Goal: Task Accomplishment & Management: Manage account settings

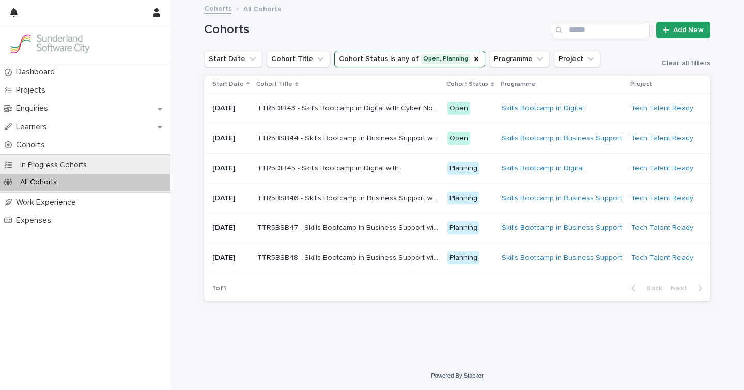
click at [358, 118] on td "TTR5DIB43 - Skills Bootcamp in Digital with Cyber North TTR5DIB43 - Skills Boot…" at bounding box center [348, 109] width 190 height 30
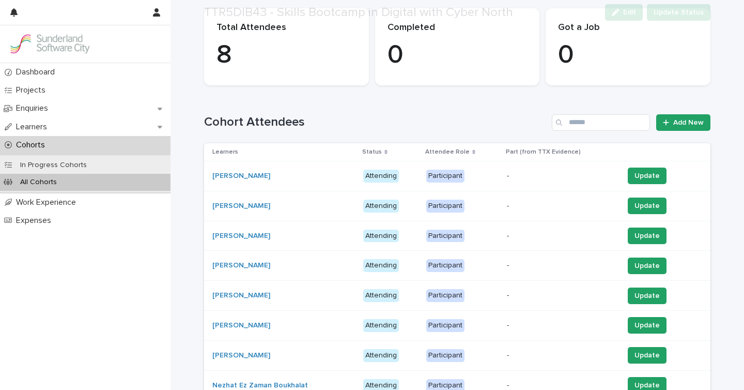
scroll to position [163, 0]
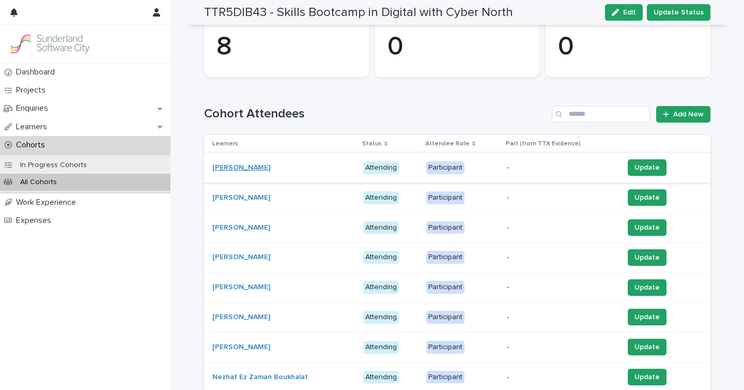
click at [232, 166] on link "[PERSON_NAME]" at bounding box center [241, 167] width 58 height 9
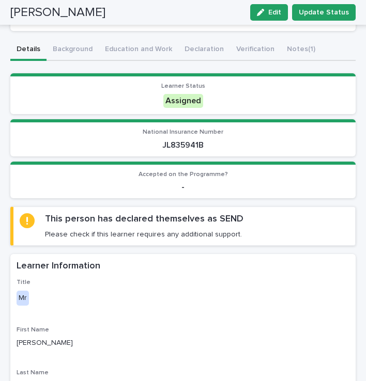
scroll to position [227, 0]
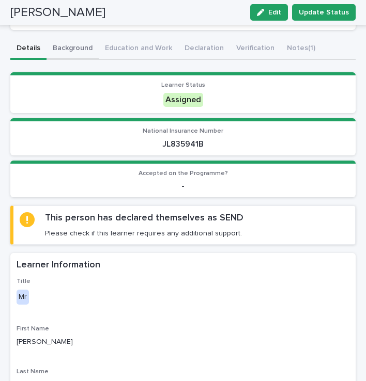
click at [71, 47] on button "Background" at bounding box center [73, 49] width 52 height 22
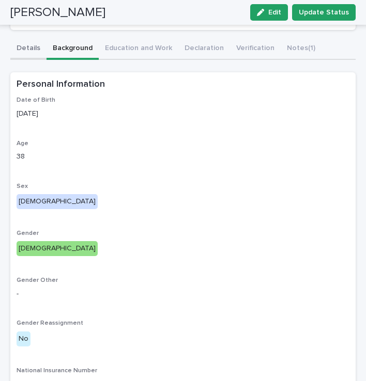
click at [32, 50] on button "Details" at bounding box center [28, 49] width 36 height 22
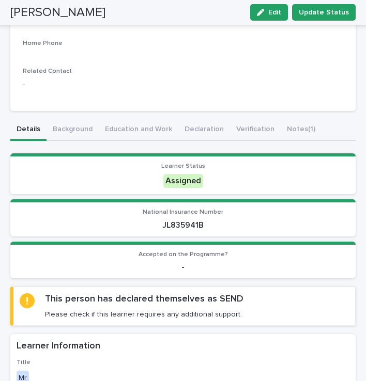
scroll to position [141, 0]
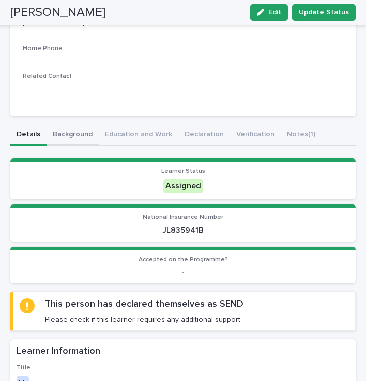
click at [70, 133] on button "Background" at bounding box center [73, 136] width 52 height 22
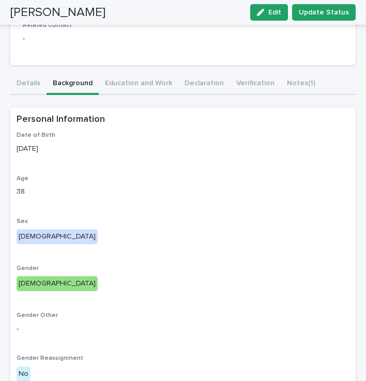
scroll to position [58, 0]
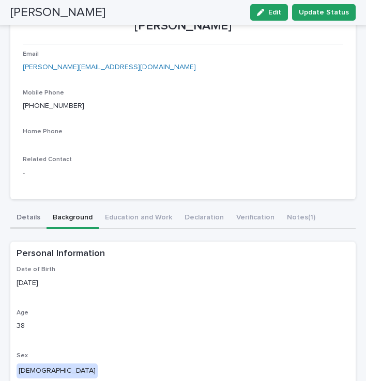
click at [32, 218] on button "Details" at bounding box center [28, 219] width 36 height 22
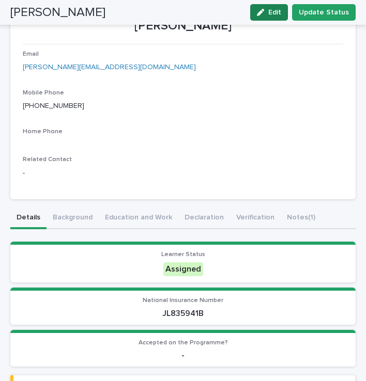
click at [281, 6] on button "Edit" at bounding box center [269, 12] width 38 height 17
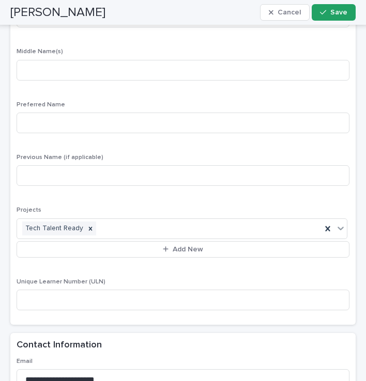
scroll to position [690, 0]
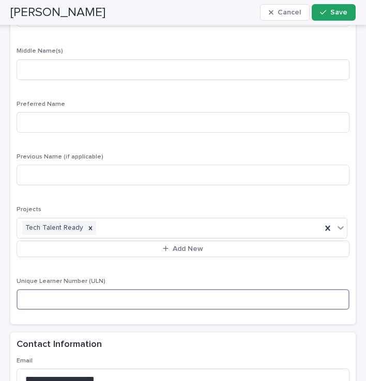
click at [32, 301] on input at bounding box center [183, 299] width 333 height 21
paste input "**********"
type input "**********"
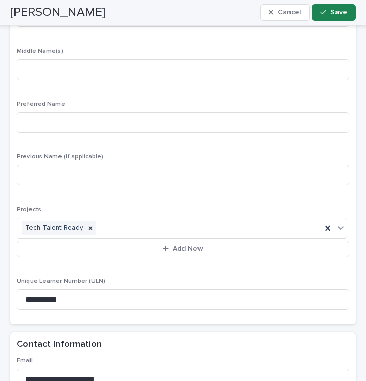
click at [335, 13] on span "Save" at bounding box center [338, 12] width 17 height 7
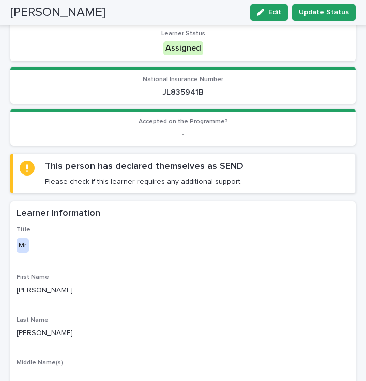
scroll to position [0, 0]
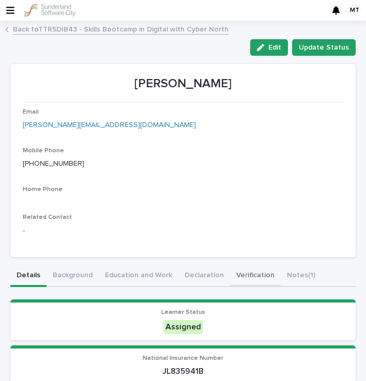
click at [242, 273] on button "Verification" at bounding box center [255, 277] width 51 height 22
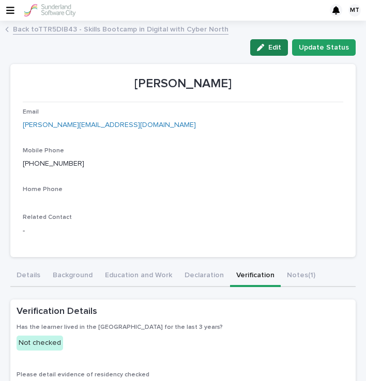
click at [279, 44] on span "Edit" at bounding box center [274, 47] width 13 height 7
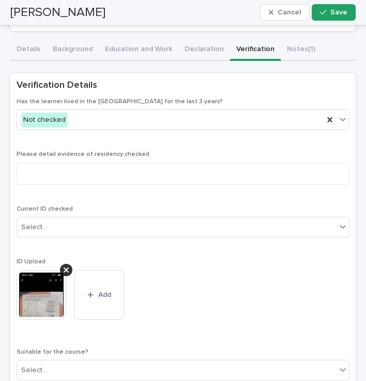
scroll to position [314, 0]
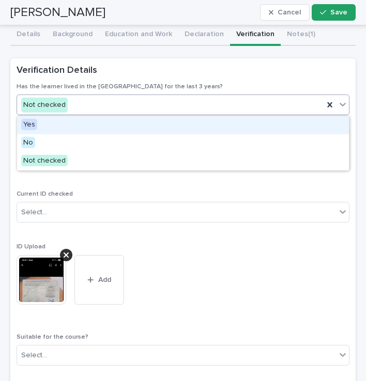
click at [135, 113] on div "Not checked" at bounding box center [170, 105] width 307 height 17
click at [101, 127] on div "Yes" at bounding box center [183, 125] width 332 height 18
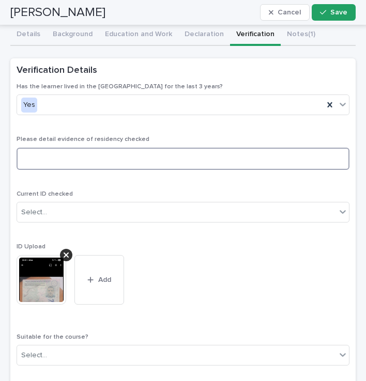
click at [86, 156] on textarea at bounding box center [183, 159] width 333 height 22
type textarea "********"
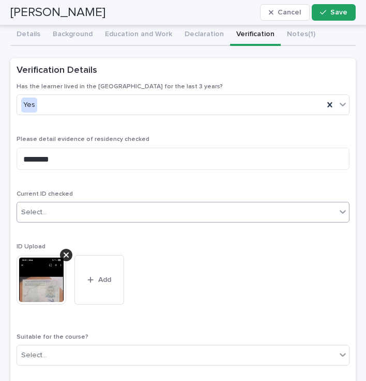
click at [79, 209] on div "Select..." at bounding box center [176, 212] width 319 height 17
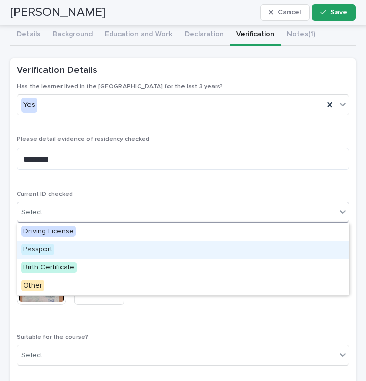
click at [35, 250] on span "Passport" at bounding box center [37, 249] width 33 height 11
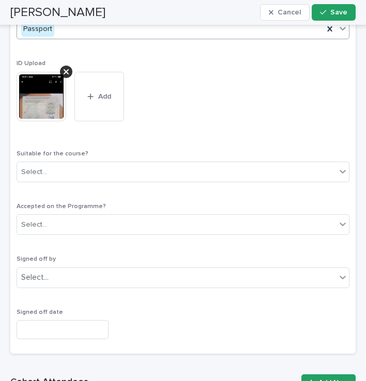
scroll to position [502, 0]
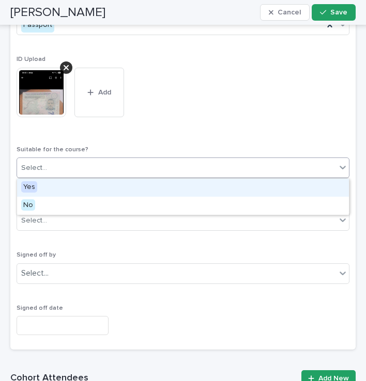
click at [102, 164] on div "Select..." at bounding box center [176, 168] width 319 height 17
click at [60, 182] on div "Yes" at bounding box center [183, 188] width 332 height 18
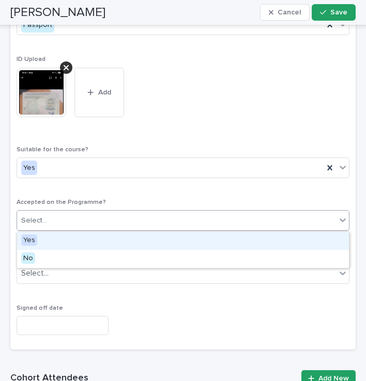
click at [51, 226] on div "Select..." at bounding box center [176, 220] width 319 height 17
click at [39, 244] on div "Yes" at bounding box center [183, 241] width 332 height 18
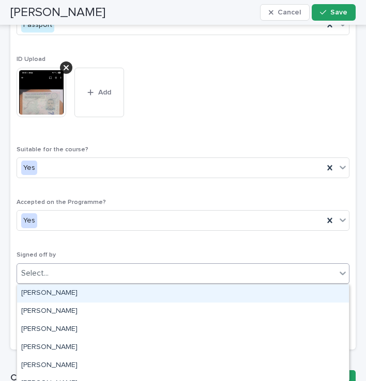
click at [51, 272] on div "Select..." at bounding box center [176, 273] width 319 height 17
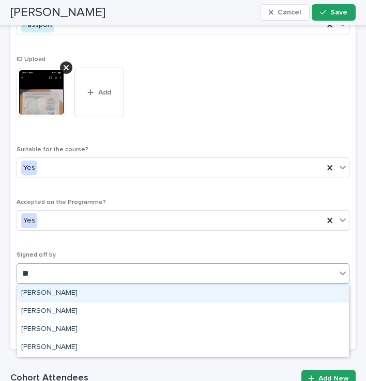
type input "***"
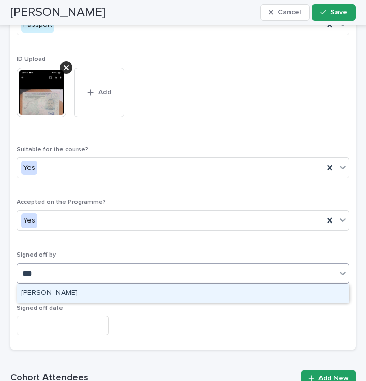
click at [61, 295] on div "[PERSON_NAME]" at bounding box center [183, 294] width 332 height 18
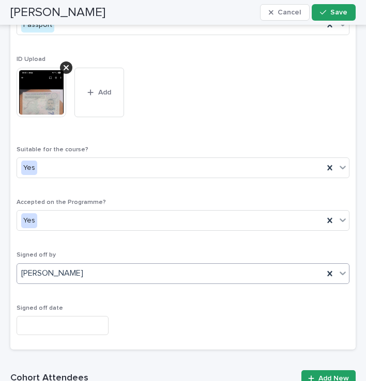
click at [43, 320] on input "text" at bounding box center [63, 325] width 92 height 19
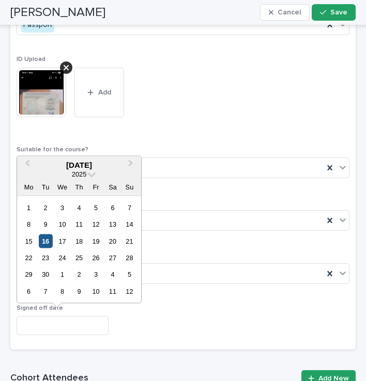
click at [44, 242] on div "16" at bounding box center [46, 241] width 14 height 14
type input "*********"
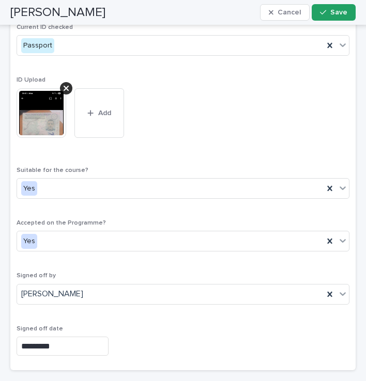
scroll to position [207, 0]
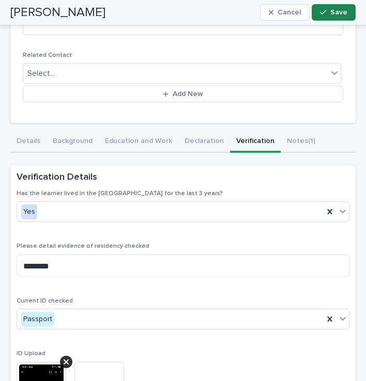
click at [332, 11] on span "Save" at bounding box center [338, 12] width 17 height 7
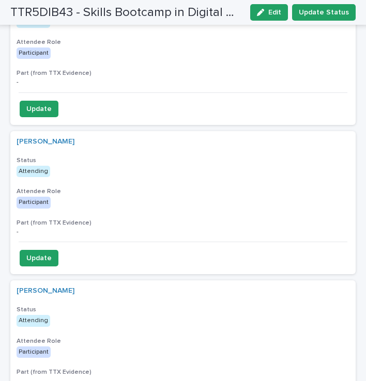
scroll to position [584, 0]
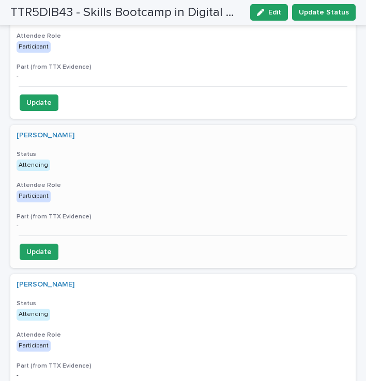
click at [136, 173] on div "[PERSON_NAME] Status Attending Attendee Role Participant Part (from TTX Evidenc…" at bounding box center [182, 180] width 345 height 111
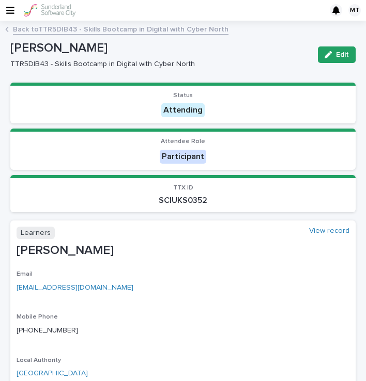
click at [81, 28] on link "Back to TTR5DIB43 - Skills Bootcamp in Digital with Cyber North" at bounding box center [121, 29] width 216 height 12
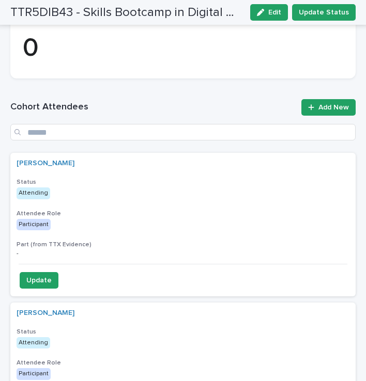
scroll to position [405, 0]
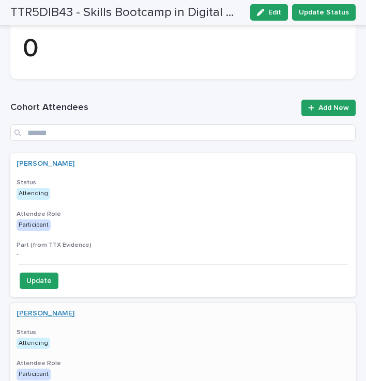
click at [37, 312] on link "[PERSON_NAME]" at bounding box center [46, 314] width 58 height 9
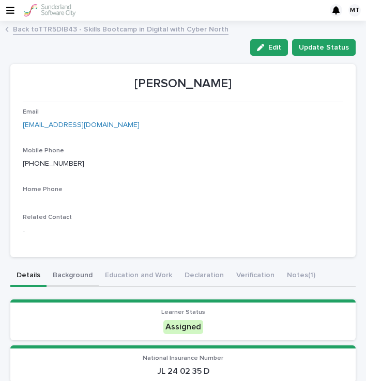
click at [64, 280] on button "Background" at bounding box center [73, 277] width 52 height 22
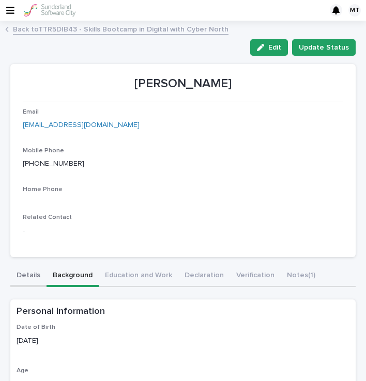
click at [27, 279] on button "Details" at bounding box center [28, 277] width 36 height 22
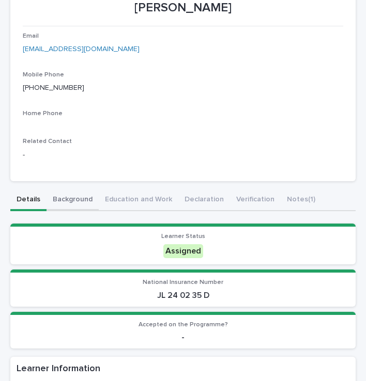
scroll to position [90, 0]
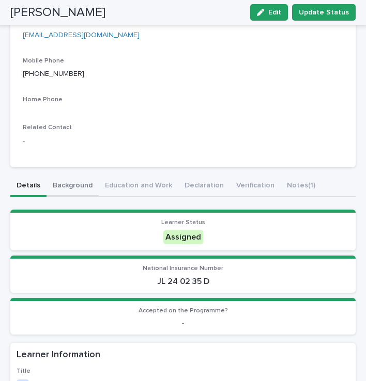
click at [74, 188] on button "Background" at bounding box center [73, 187] width 52 height 22
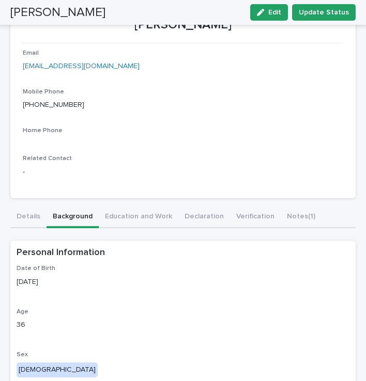
scroll to position [48, 0]
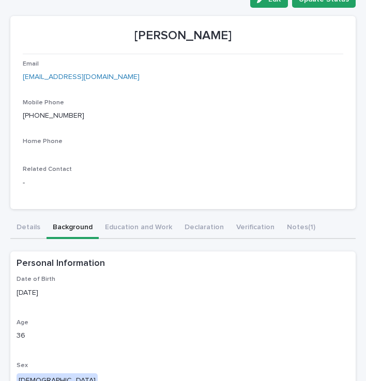
click at [140, 223] on button "Education and Work" at bounding box center [139, 229] width 80 height 22
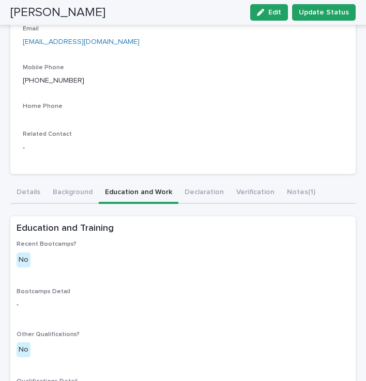
scroll to position [84, 0]
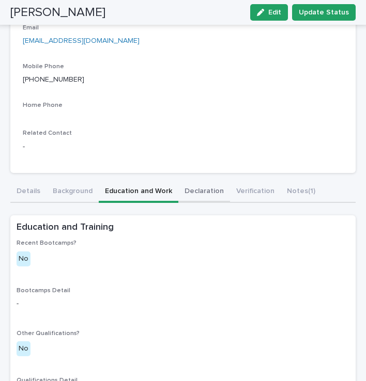
click at [203, 193] on button "Declaration" at bounding box center [204, 192] width 52 height 22
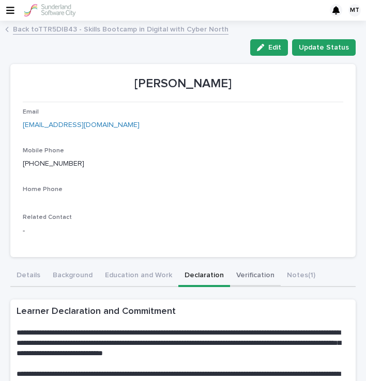
click at [254, 269] on button "Verification" at bounding box center [255, 277] width 51 height 22
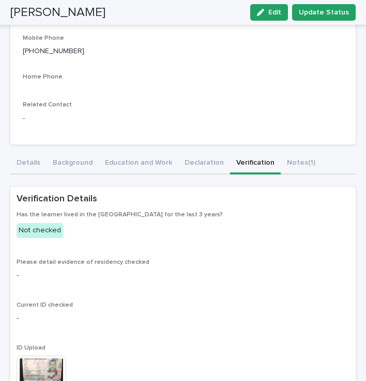
scroll to position [108, 0]
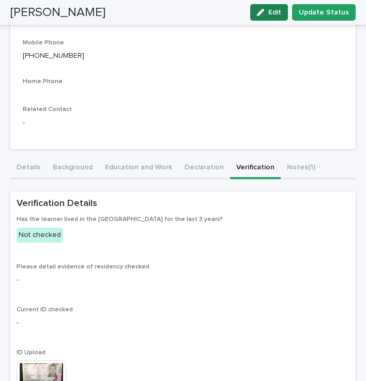
click at [268, 13] on div "button" at bounding box center [262, 12] width 11 height 7
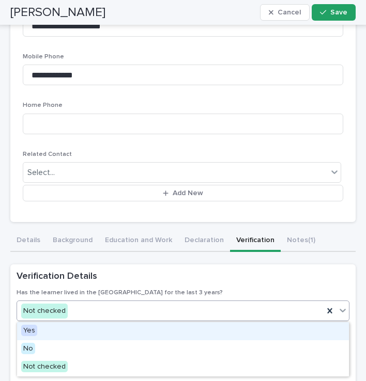
click at [80, 316] on div "Not checked" at bounding box center [170, 311] width 307 height 17
click at [46, 328] on div "Yes" at bounding box center [183, 332] width 332 height 18
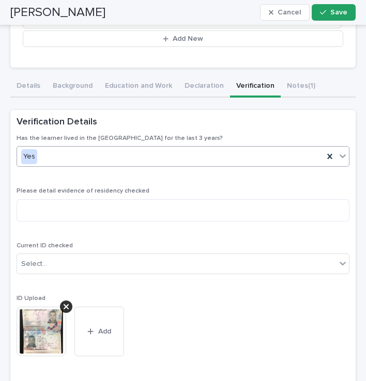
scroll to position [265, 0]
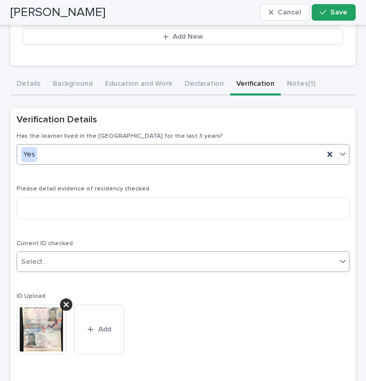
click at [64, 253] on div "Select..." at bounding box center [183, 262] width 333 height 21
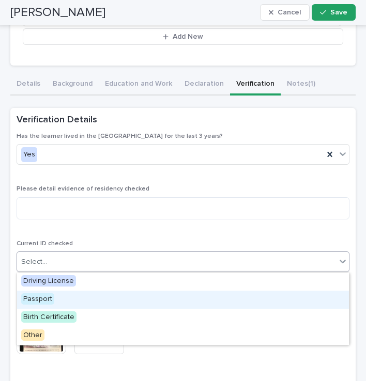
click at [42, 299] on span "Passport" at bounding box center [37, 299] width 33 height 11
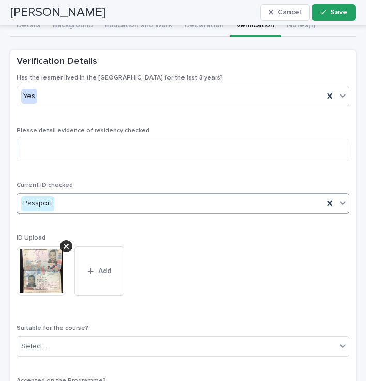
scroll to position [327, 0]
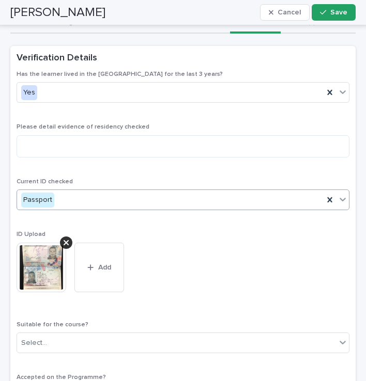
click at [90, 131] on div "Please detail evidence of residency checked" at bounding box center [183, 145] width 333 height 42
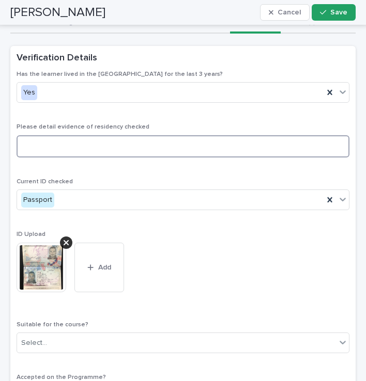
click at [90, 142] on textarea at bounding box center [183, 146] width 333 height 22
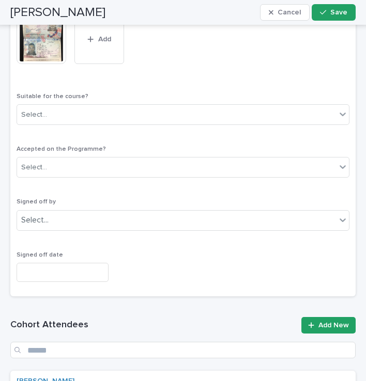
scroll to position [559, 0]
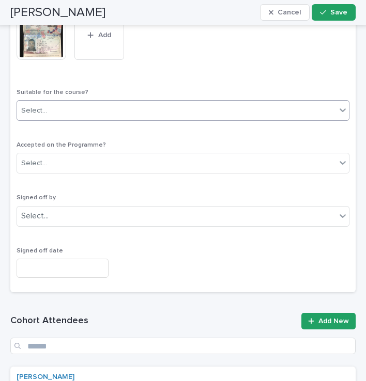
type textarea "********"
click at [68, 113] on div "Select..." at bounding box center [176, 110] width 319 height 17
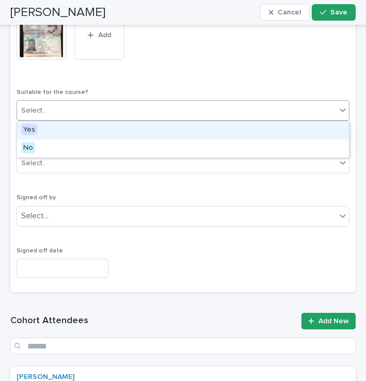
click at [44, 131] on div "Yes" at bounding box center [183, 130] width 332 height 18
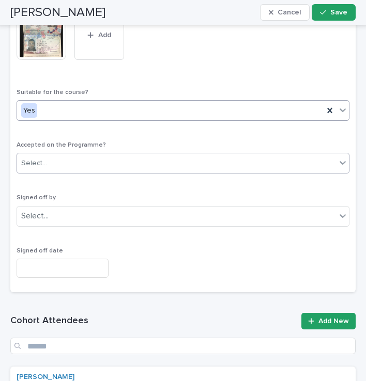
click at [48, 158] on div at bounding box center [48, 163] width 1 height 11
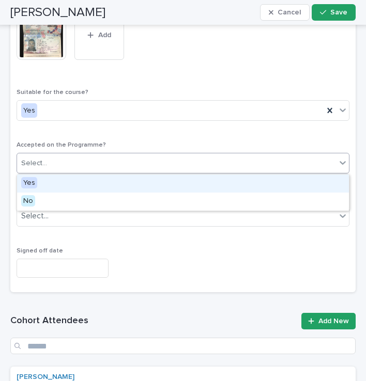
click at [35, 184] on span "Yes" at bounding box center [29, 182] width 16 height 11
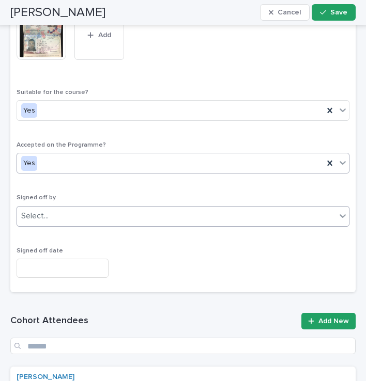
click at [36, 217] on div "Select..." at bounding box center [34, 216] width 27 height 11
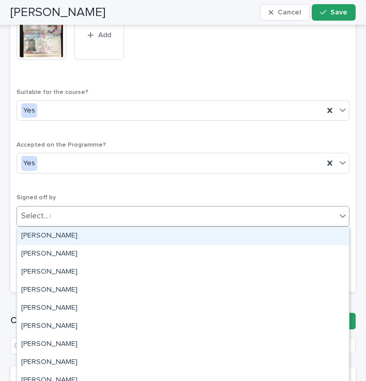
type input "***"
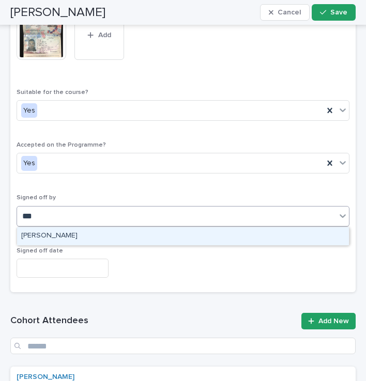
click at [45, 236] on div "[PERSON_NAME]" at bounding box center [183, 236] width 332 height 18
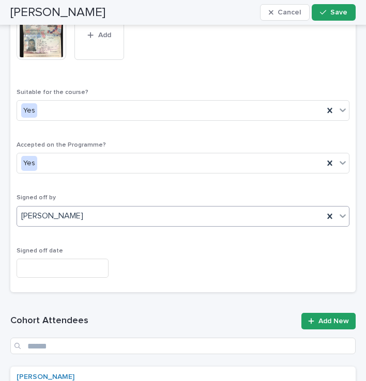
click at [38, 263] on input "text" at bounding box center [63, 268] width 92 height 19
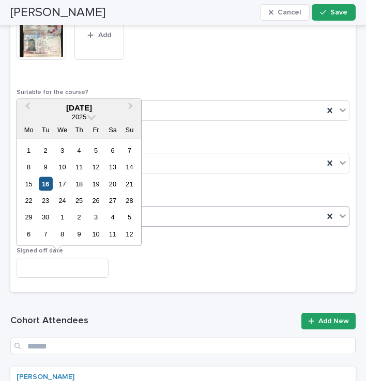
click at [43, 182] on div "16" at bounding box center [46, 184] width 14 height 14
type input "*********"
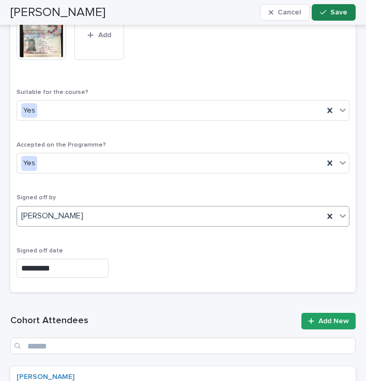
click at [332, 13] on span "Save" at bounding box center [338, 12] width 17 height 7
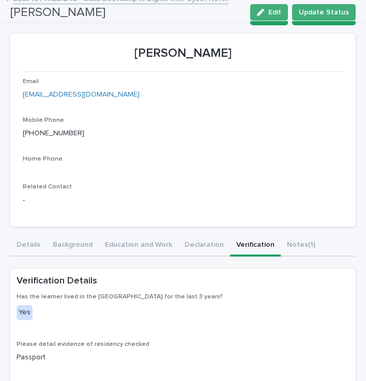
scroll to position [0, 0]
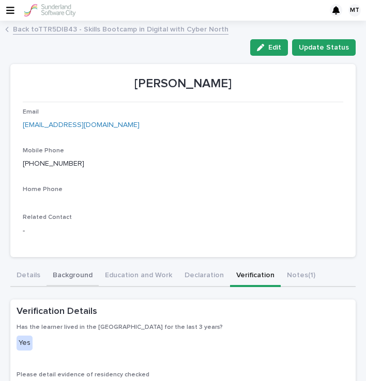
click at [60, 275] on button "Background" at bounding box center [73, 277] width 52 height 22
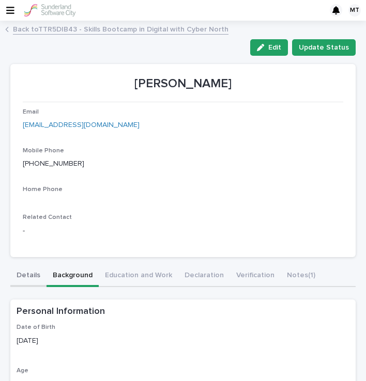
click at [36, 277] on button "Details" at bounding box center [28, 277] width 36 height 22
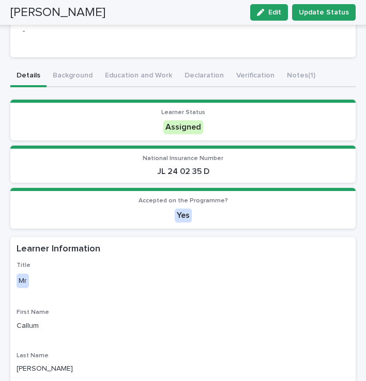
scroll to position [188, 0]
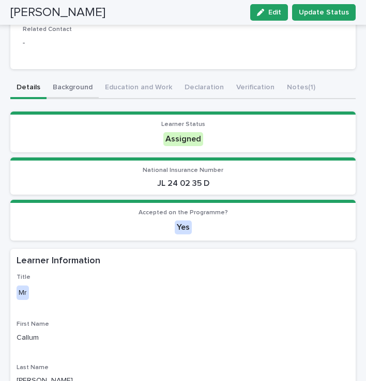
click at [67, 90] on button "Background" at bounding box center [73, 89] width 52 height 22
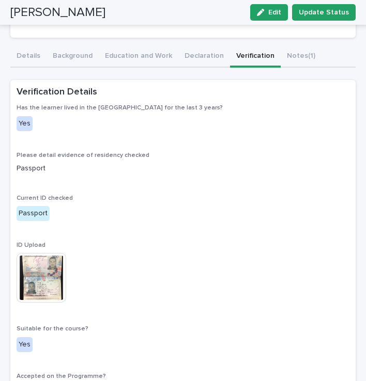
click at [40, 292] on img at bounding box center [42, 278] width 50 height 50
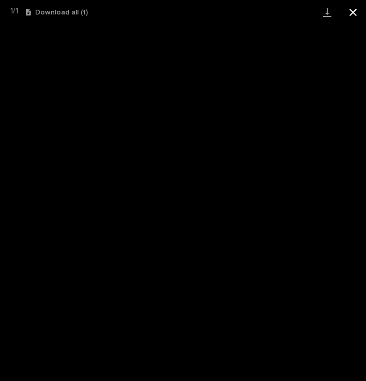
click at [354, 14] on button "Close gallery" at bounding box center [353, 12] width 26 height 24
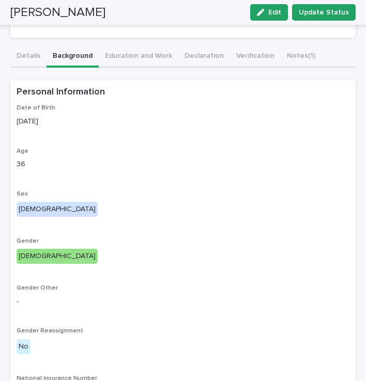
click at [71, 53] on div "[PERSON_NAME] Email [EMAIL_ADDRESS][DOMAIN_NAME] Mobile Phone [PHONE_NUMBER] Ho…" at bounding box center [182, 315] width 345 height 959
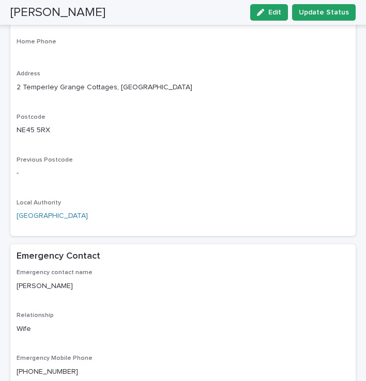
scroll to position [890, 0]
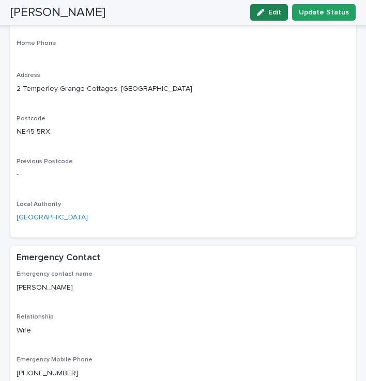
click at [274, 14] on span "Edit" at bounding box center [274, 12] width 13 height 7
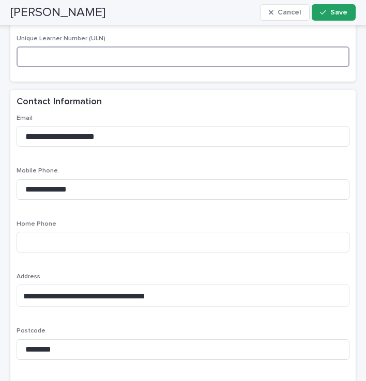
click at [78, 60] on input at bounding box center [183, 57] width 333 height 21
paste input "**********"
type input "**********"
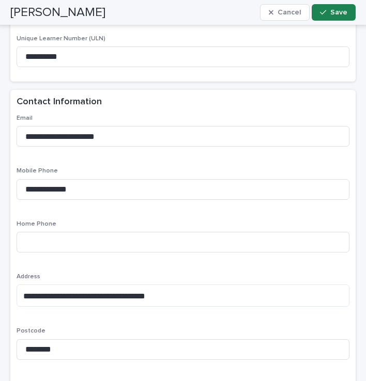
click at [339, 11] on span "Save" at bounding box center [338, 12] width 17 height 7
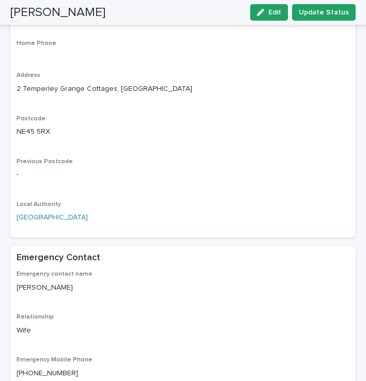
scroll to position [734, 0]
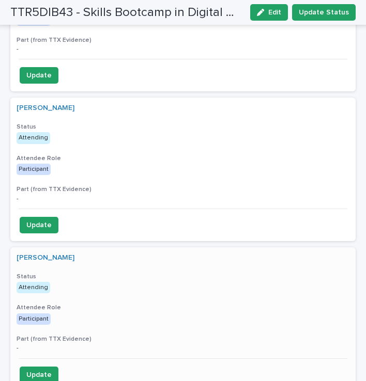
scroll to position [761, 0]
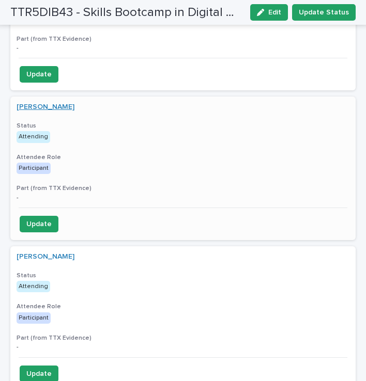
click at [54, 106] on link "[PERSON_NAME]" at bounding box center [46, 107] width 58 height 9
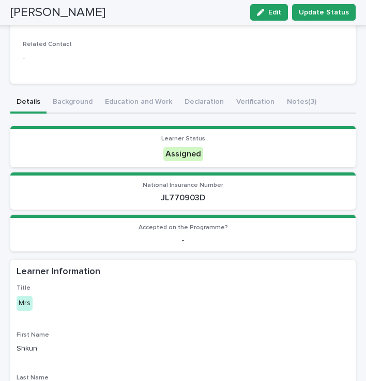
scroll to position [183, 0]
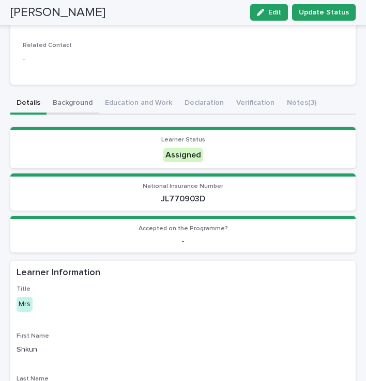
click at [78, 105] on button "Background" at bounding box center [73, 104] width 52 height 22
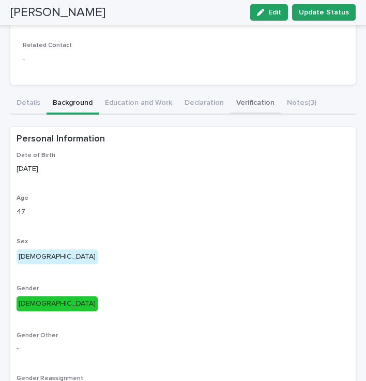
click at [246, 104] on button "Verification" at bounding box center [255, 104] width 51 height 22
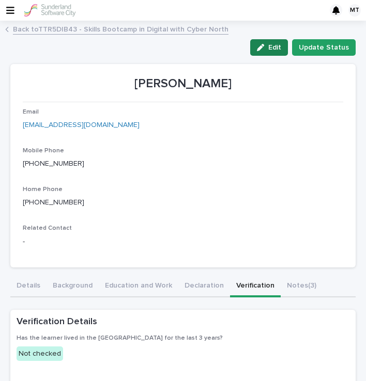
click at [268, 49] on div "button" at bounding box center [262, 47] width 11 height 7
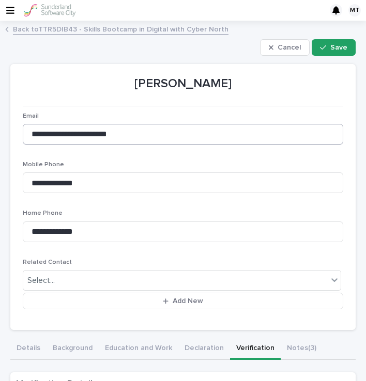
scroll to position [116, 0]
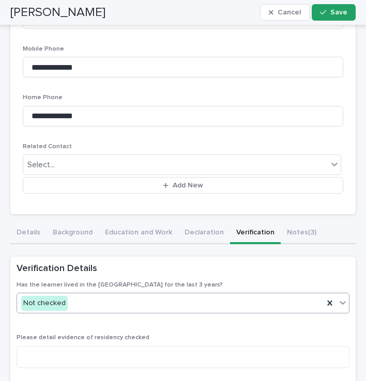
click at [179, 301] on div "Not checked" at bounding box center [170, 303] width 307 height 17
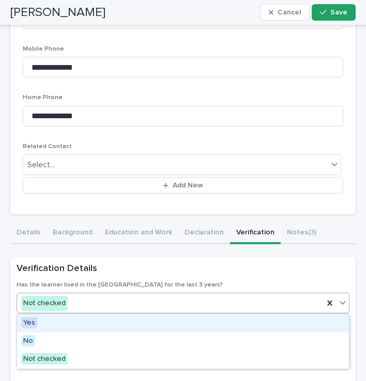
click at [179, 301] on div "Not checked" at bounding box center [170, 303] width 307 height 17
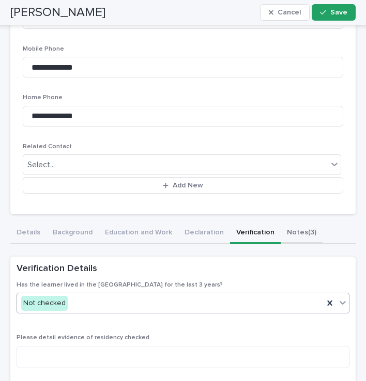
click at [281, 234] on button "Notes (3)" at bounding box center [302, 234] width 42 height 22
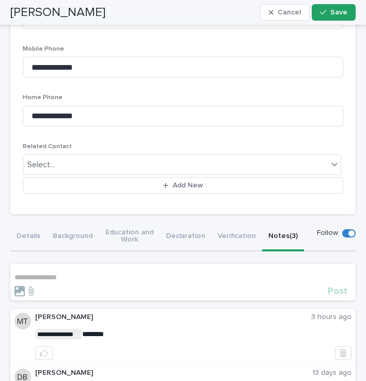
scroll to position [114, 0]
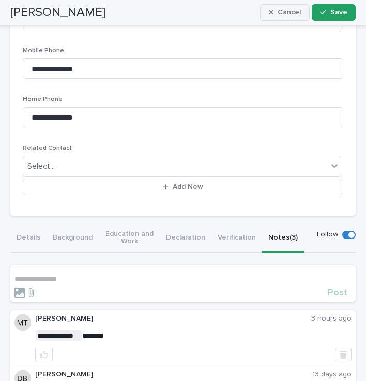
click at [295, 12] on span "Cancel" at bounding box center [289, 12] width 23 height 7
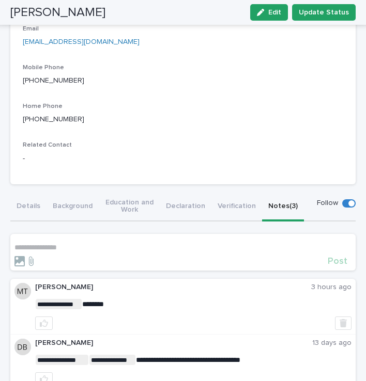
click at [55, 243] on section "**********" at bounding box center [182, 252] width 345 height 37
click at [32, 251] on p "**********" at bounding box center [182, 247] width 337 height 9
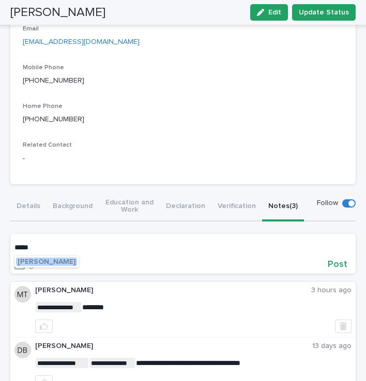
click at [59, 263] on span "[PERSON_NAME]" at bounding box center [47, 261] width 58 height 7
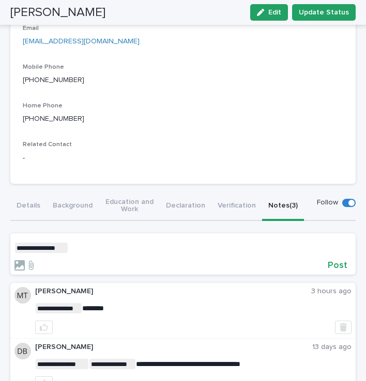
click at [84, 245] on p "**********" at bounding box center [182, 248] width 337 height 10
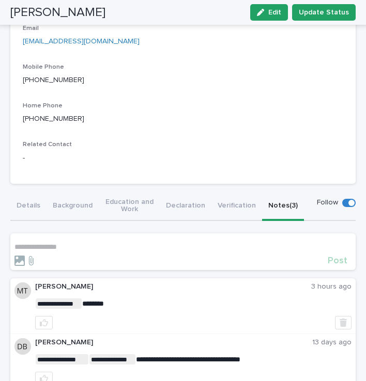
click at [215, 95] on div "Email [EMAIL_ADDRESS][DOMAIN_NAME] Mobile Phone [PHONE_NUMBER] Home Phone [PHON…" at bounding box center [183, 98] width 320 height 147
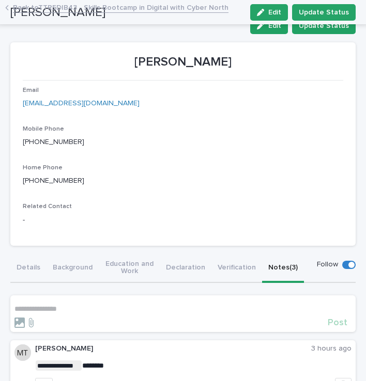
scroll to position [0, 0]
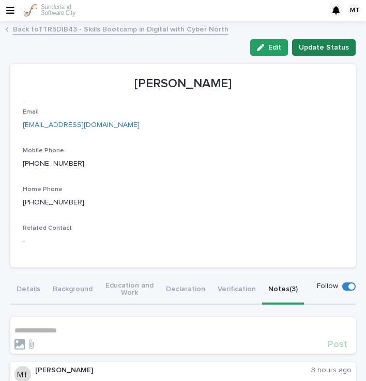
click at [322, 47] on span "Update Status" at bounding box center [324, 47] width 50 height 10
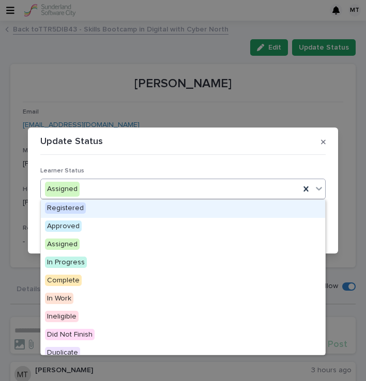
click at [116, 187] on div "Assigned" at bounding box center [170, 189] width 259 height 17
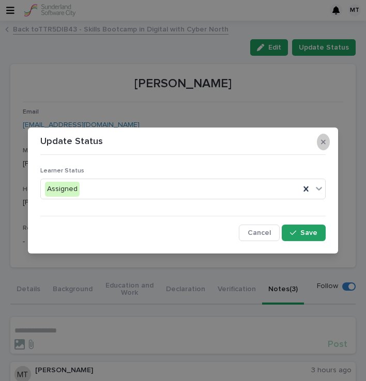
click at [327, 142] on button "button" at bounding box center [323, 142] width 13 height 17
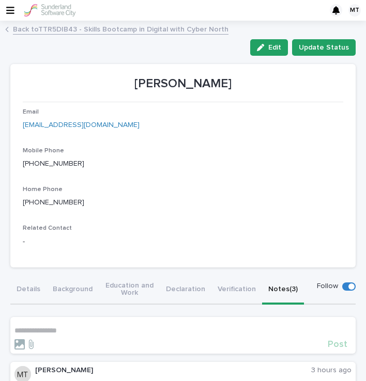
click at [95, 32] on link "Back to TTR5DIB43 - Skills Bootcamp in Digital with Cyber North" at bounding box center [121, 29] width 216 height 12
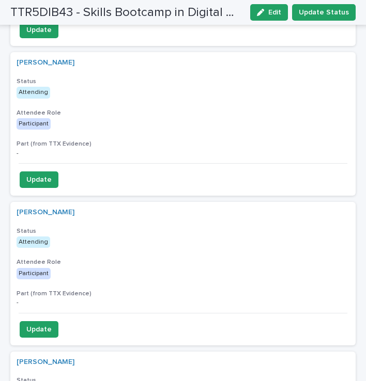
scroll to position [808, 0]
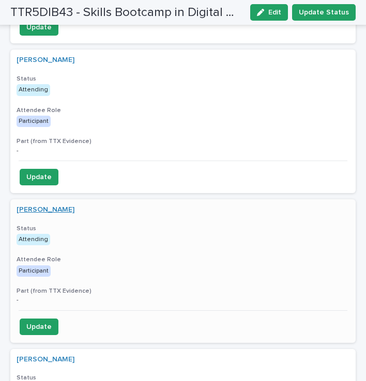
click at [56, 212] on link "[PERSON_NAME]" at bounding box center [46, 210] width 58 height 9
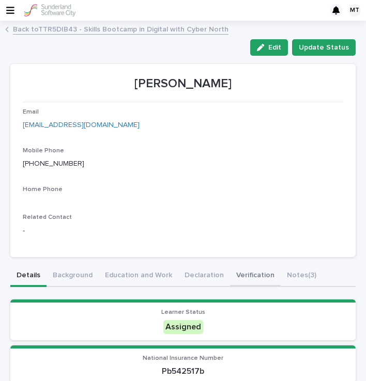
click at [258, 270] on button "Verification" at bounding box center [255, 277] width 51 height 22
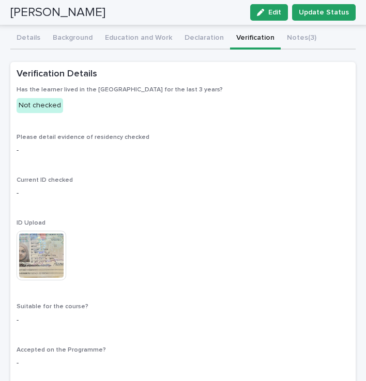
scroll to position [257, 0]
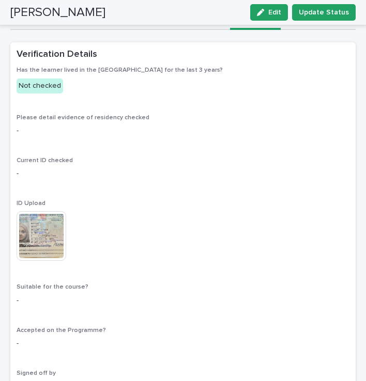
click at [47, 237] on img at bounding box center [42, 236] width 50 height 50
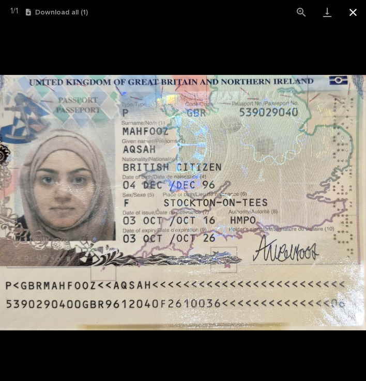
click at [351, 10] on button "Close gallery" at bounding box center [353, 12] width 26 height 24
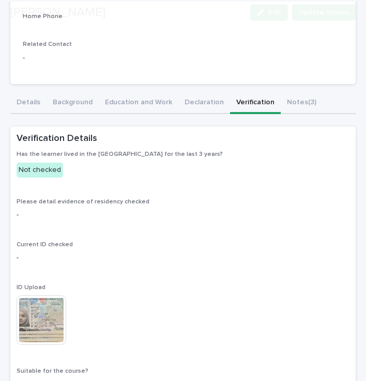
scroll to position [187, 0]
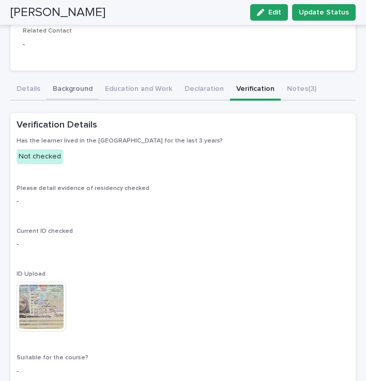
click at [67, 89] on button "Background" at bounding box center [73, 90] width 52 height 22
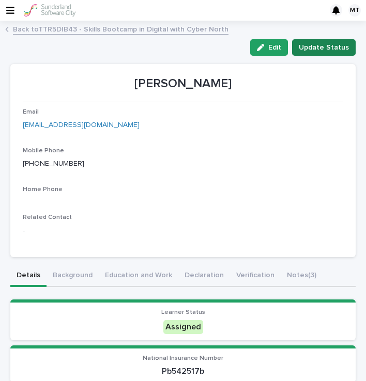
click at [326, 51] on span "Update Status" at bounding box center [324, 47] width 50 height 10
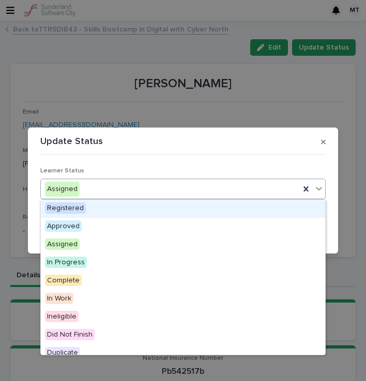
click at [138, 192] on div "Assigned" at bounding box center [170, 189] width 259 height 17
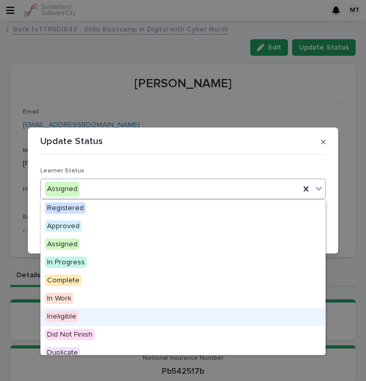
click at [86, 320] on div "Ineligible" at bounding box center [183, 318] width 284 height 18
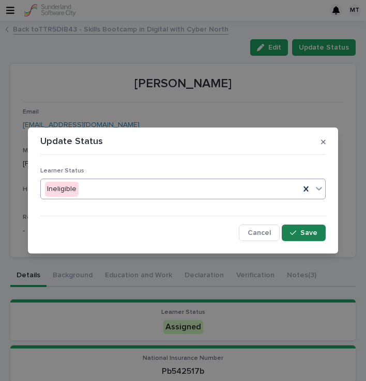
click at [295, 233] on icon "button" at bounding box center [293, 233] width 6 height 5
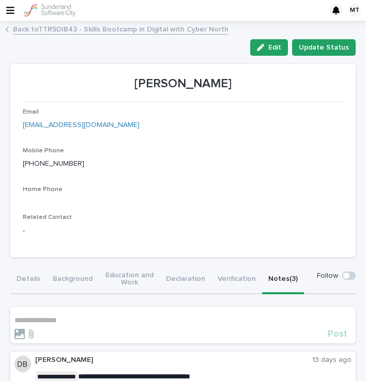
click at [297, 273] on button "Notes (3)" at bounding box center [283, 280] width 42 height 29
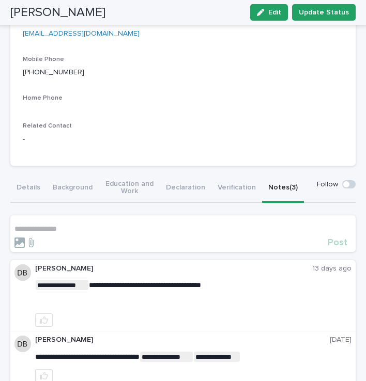
scroll to position [91, 0]
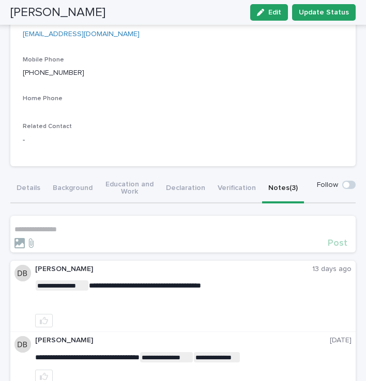
click at [65, 230] on p "**********" at bounding box center [182, 229] width 337 height 9
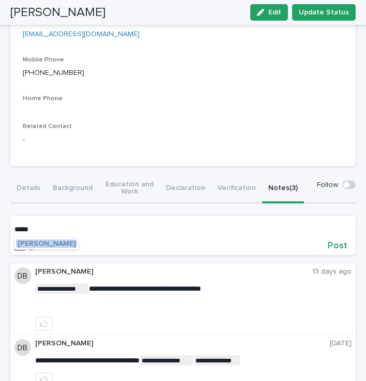
click at [54, 246] on span "[PERSON_NAME]" at bounding box center [47, 243] width 58 height 7
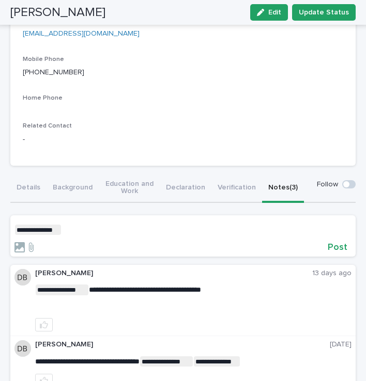
click at [78, 234] on p "**********" at bounding box center [182, 230] width 337 height 10
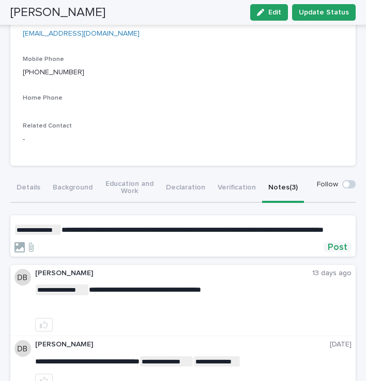
click at [340, 252] on span "Post" at bounding box center [338, 247] width 20 height 9
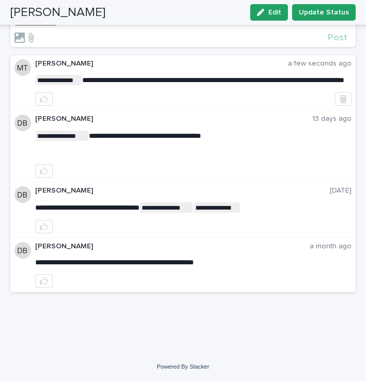
scroll to position [0, 0]
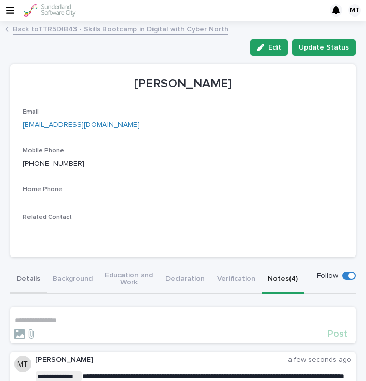
click at [30, 277] on button "Details" at bounding box center [28, 280] width 36 height 29
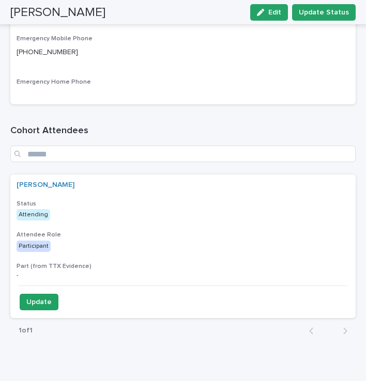
scroll to position [1259, 0]
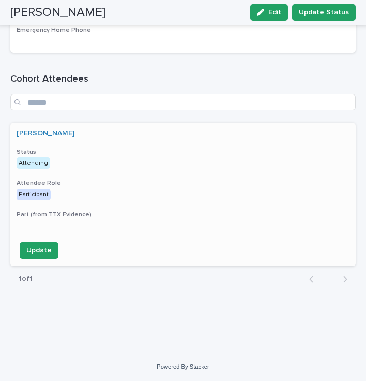
click at [82, 159] on p "Attending" at bounding box center [107, 163] width 181 height 11
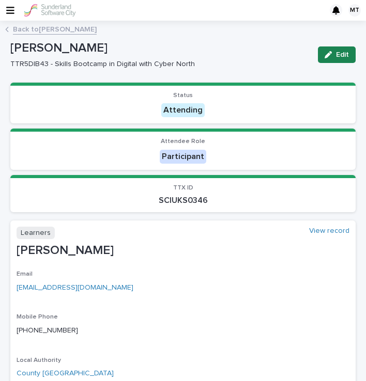
click at [334, 54] on div "button" at bounding box center [330, 54] width 11 height 7
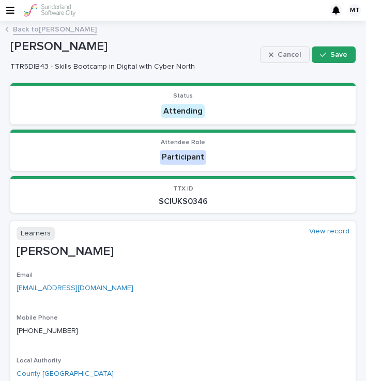
click at [302, 55] on button "Cancel" at bounding box center [285, 55] width 50 height 17
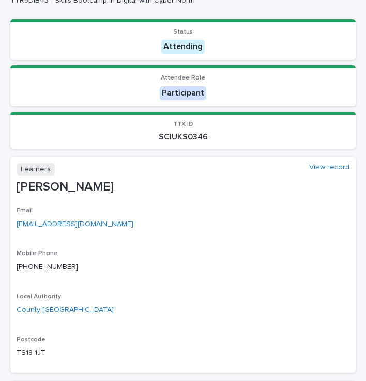
scroll to position [64, 0]
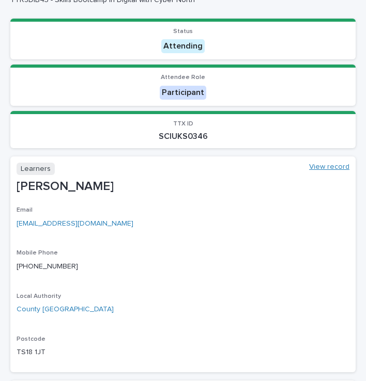
click at [331, 166] on link "View record" at bounding box center [329, 167] width 40 height 9
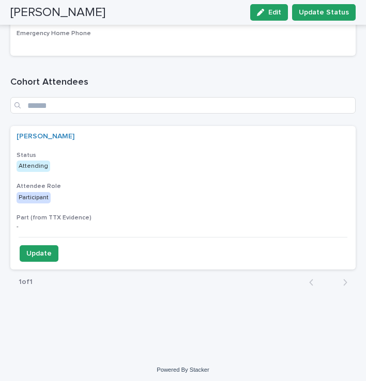
scroll to position [1259, 0]
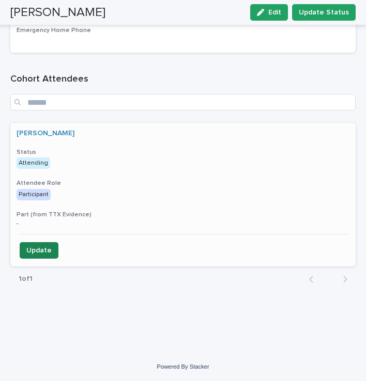
click at [45, 252] on span "Update" at bounding box center [38, 251] width 25 height 10
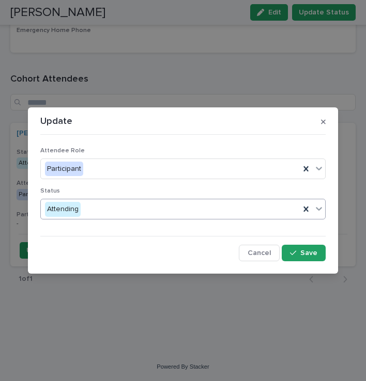
click at [124, 209] on div "Attending" at bounding box center [170, 209] width 259 height 17
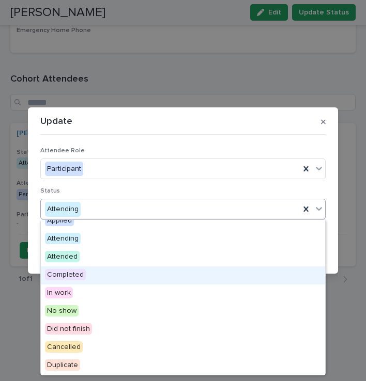
scroll to position [0, 0]
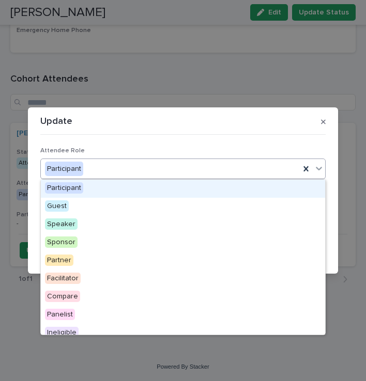
click at [155, 171] on div "Participant" at bounding box center [170, 169] width 259 height 17
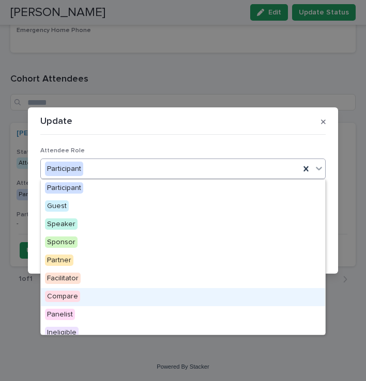
scroll to position [8, 0]
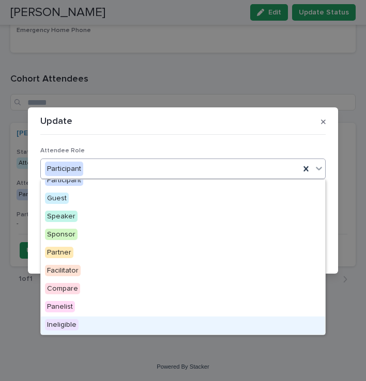
click at [65, 326] on span "Ineligible" at bounding box center [62, 324] width 34 height 11
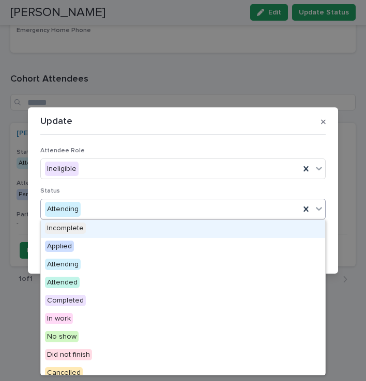
click at [129, 212] on div "Attending" at bounding box center [170, 209] width 259 height 17
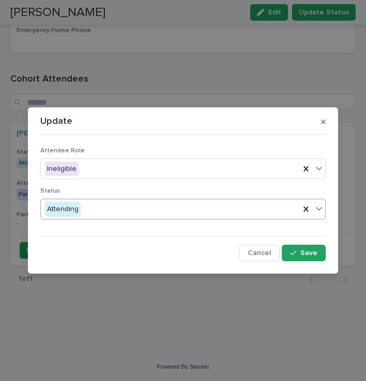
click at [129, 212] on div "Attending" at bounding box center [170, 209] width 259 height 17
click at [309, 253] on span "Save" at bounding box center [308, 253] width 17 height 7
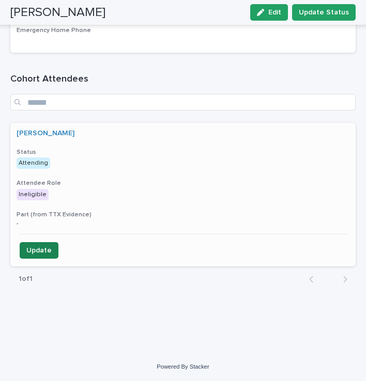
click at [35, 254] on span "Update" at bounding box center [38, 251] width 25 height 10
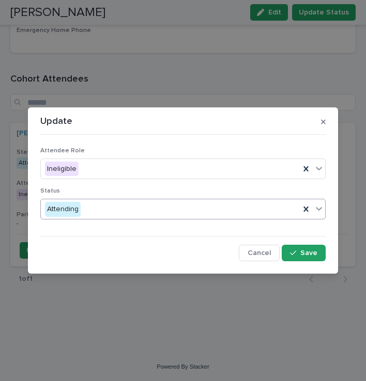
click at [135, 208] on div "Attending" at bounding box center [170, 209] width 259 height 17
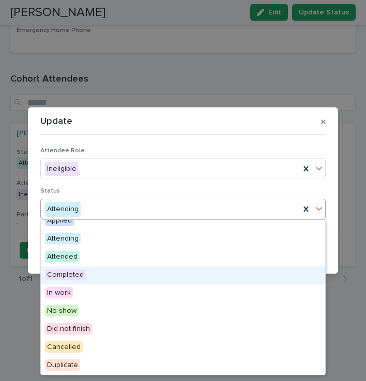
scroll to position [0, 0]
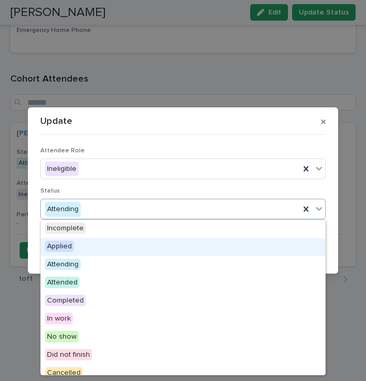
click at [73, 244] on span "Applied" at bounding box center [59, 246] width 29 height 11
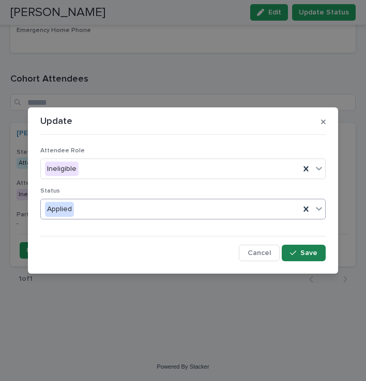
click at [310, 251] on span "Save" at bounding box center [308, 253] width 17 height 7
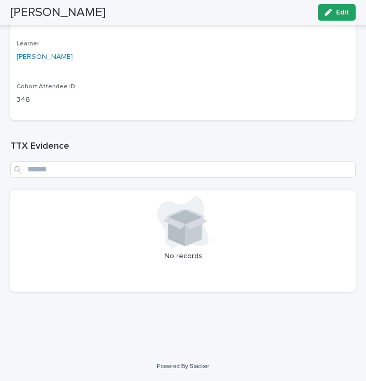
scroll to position [473, 0]
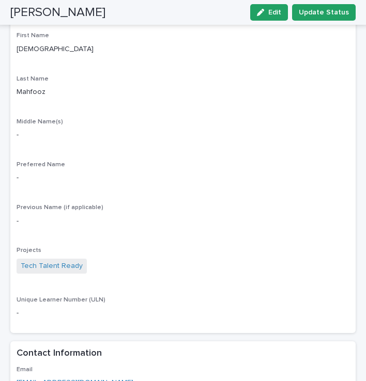
scroll to position [570, 0]
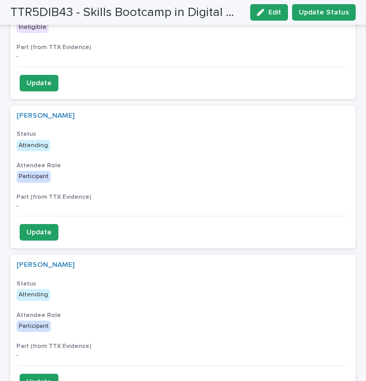
scroll to position [1053, 0]
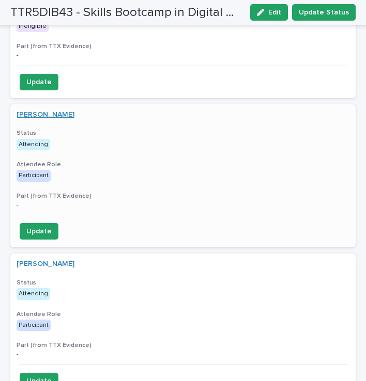
click at [44, 113] on link "[PERSON_NAME]" at bounding box center [46, 115] width 58 height 9
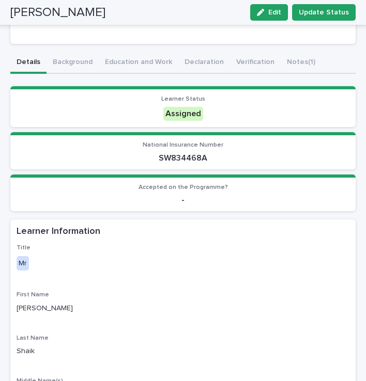
scroll to position [212, 0]
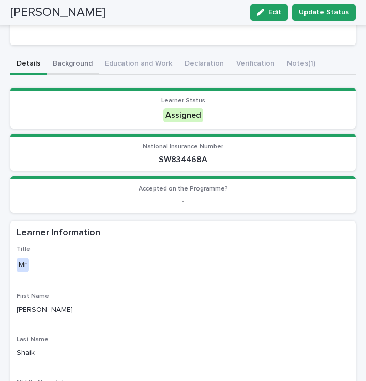
click at [70, 63] on button "Background" at bounding box center [73, 65] width 52 height 22
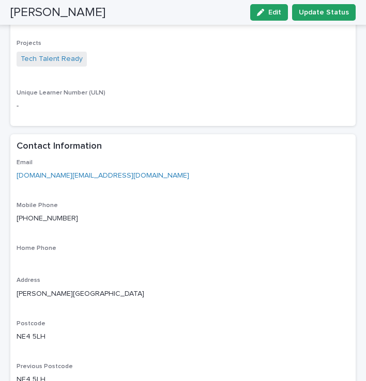
scroll to position [865, 0]
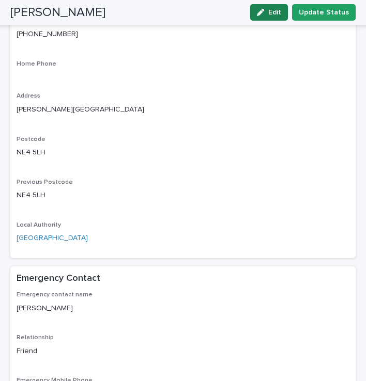
click at [264, 14] on icon "button" at bounding box center [260, 12] width 7 height 7
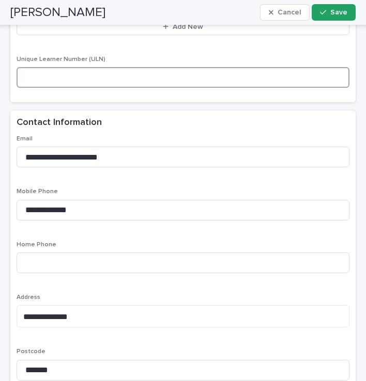
click at [50, 79] on input at bounding box center [183, 77] width 333 height 21
paste input "**********"
type input "**********"
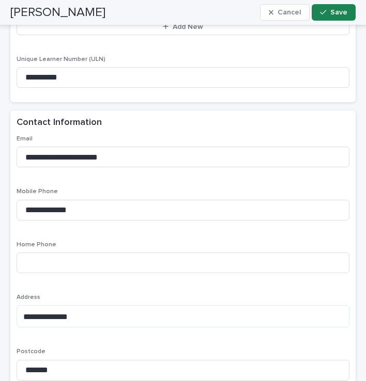
click at [329, 10] on div "button" at bounding box center [325, 12] width 10 height 7
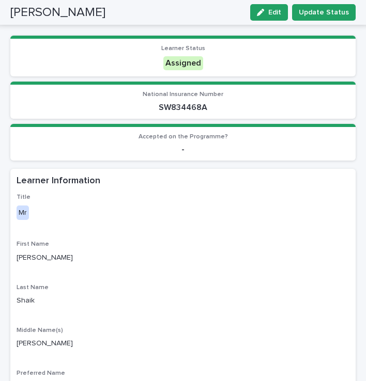
scroll to position [0, 0]
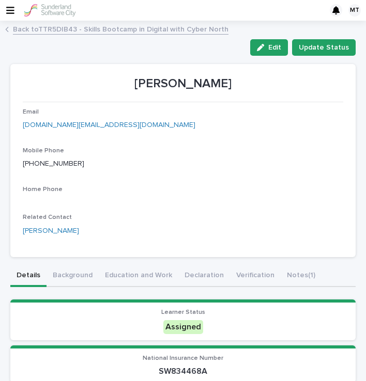
click at [105, 27] on link "Back to TTR5DIB43 - Skills Bootcamp in Digital with Cyber North" at bounding box center [121, 29] width 216 height 12
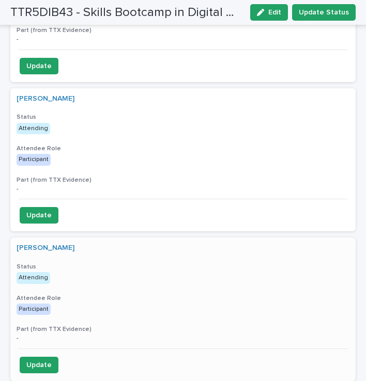
scroll to position [1153, 0]
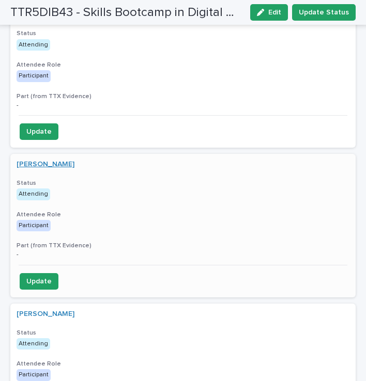
click at [47, 163] on link "[PERSON_NAME]" at bounding box center [46, 164] width 58 height 9
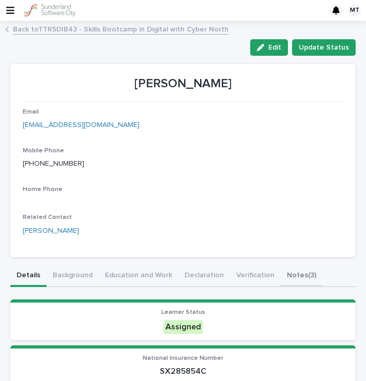
click at [294, 279] on button "Notes (3)" at bounding box center [302, 277] width 42 height 22
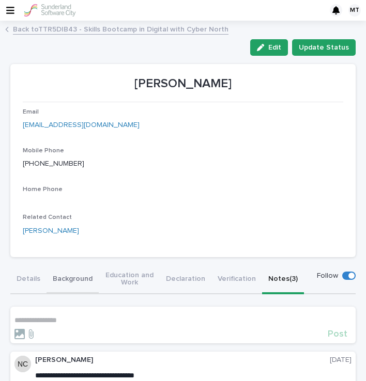
click at [60, 284] on button "Background" at bounding box center [73, 280] width 52 height 29
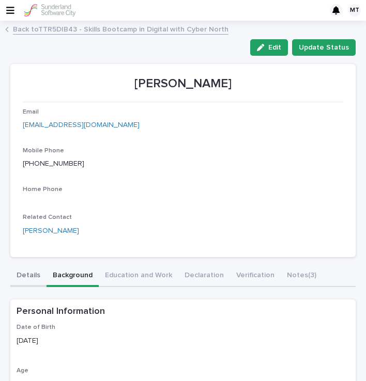
click at [27, 273] on button "Details" at bounding box center [28, 277] width 36 height 22
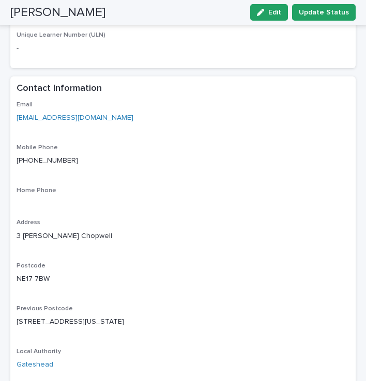
scroll to position [751, 0]
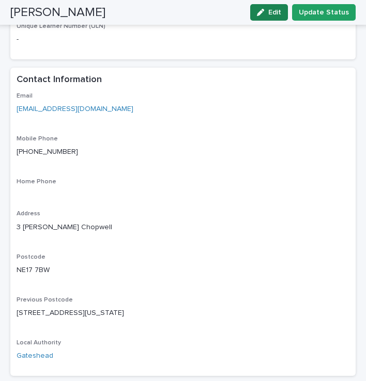
click at [275, 10] on span "Edit" at bounding box center [274, 12] width 13 height 7
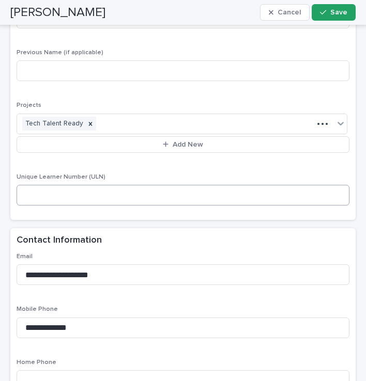
scroll to position [907, 0]
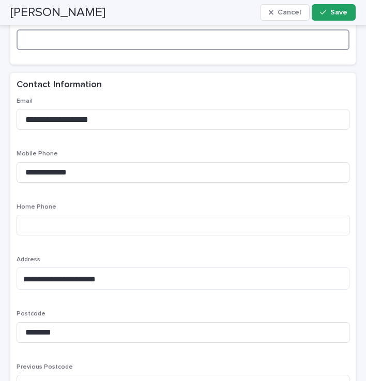
click at [36, 44] on input at bounding box center [183, 39] width 333 height 21
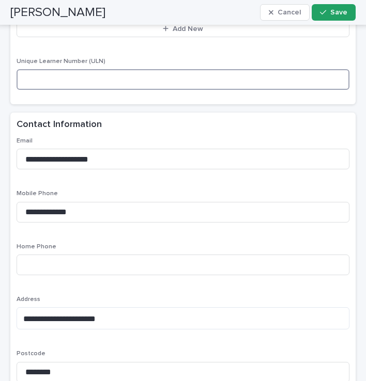
scroll to position [862, 0]
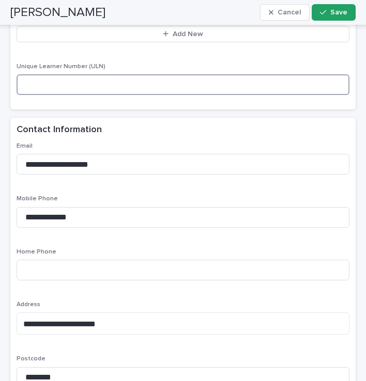
click at [37, 84] on input at bounding box center [183, 84] width 333 height 21
paste input "**********"
type input "**********"
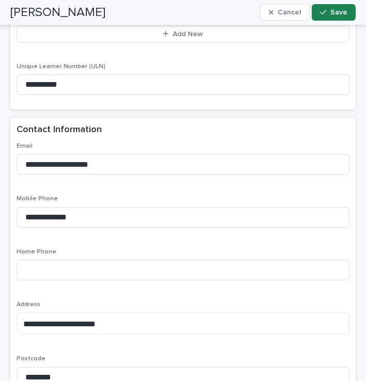
click at [323, 6] on button "Save" at bounding box center [334, 12] width 44 height 17
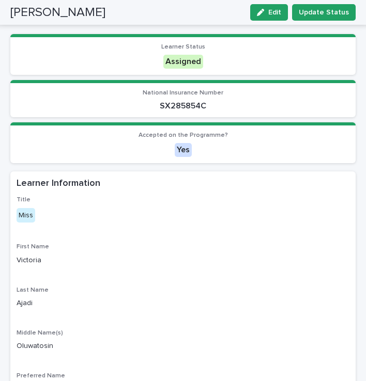
scroll to position [0, 0]
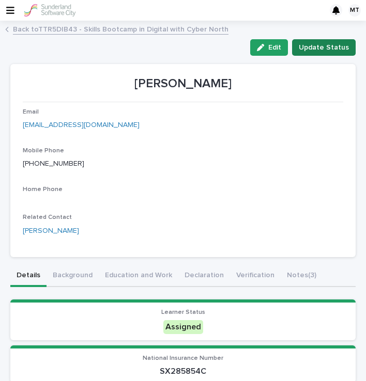
click at [330, 50] on span "Update Status" at bounding box center [324, 47] width 50 height 10
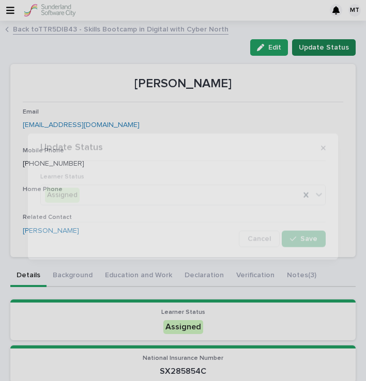
click at [330, 50] on div "Update Status Learner Status Assigned Cancel Save" at bounding box center [183, 190] width 366 height 381
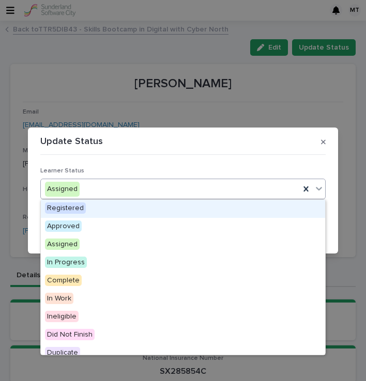
click at [218, 196] on div "Assigned" at bounding box center [170, 189] width 259 height 17
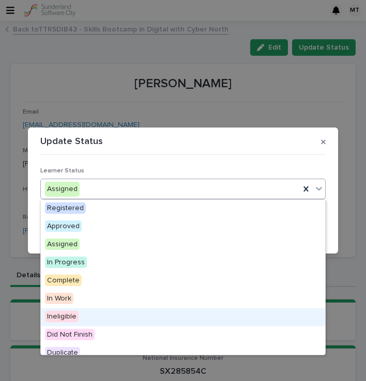
click at [79, 318] on div "Ineligible" at bounding box center [183, 318] width 284 height 18
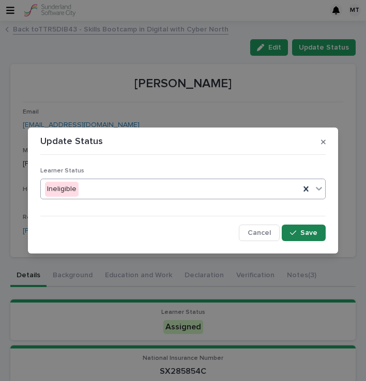
click at [300, 239] on button "Save" at bounding box center [304, 233] width 44 height 17
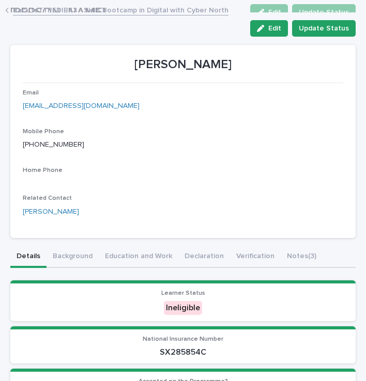
scroll to position [6, 0]
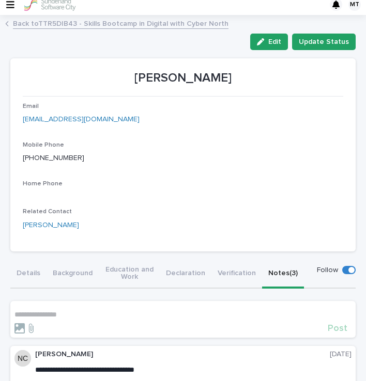
click at [289, 268] on button "Notes (3)" at bounding box center [283, 274] width 42 height 29
click at [78, 311] on p "**********" at bounding box center [182, 315] width 337 height 9
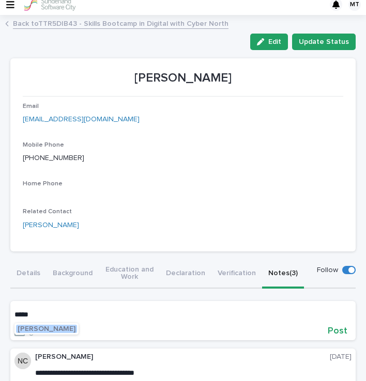
click at [55, 328] on span "[PERSON_NAME]" at bounding box center [47, 329] width 58 height 7
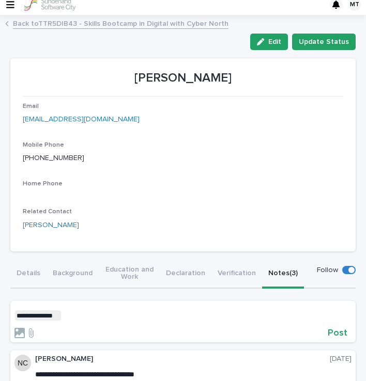
click at [79, 317] on p "**********" at bounding box center [182, 316] width 337 height 10
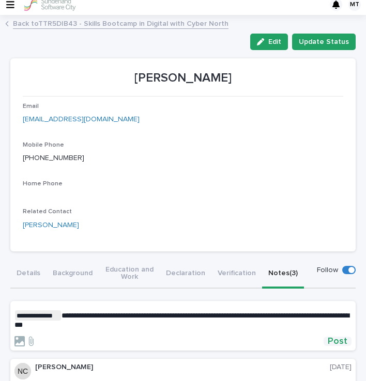
click at [335, 339] on span "Post" at bounding box center [338, 341] width 20 height 9
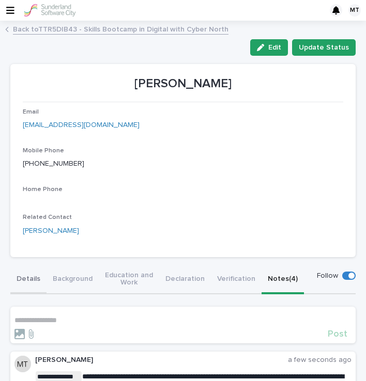
click at [22, 275] on button "Details" at bounding box center [28, 280] width 36 height 29
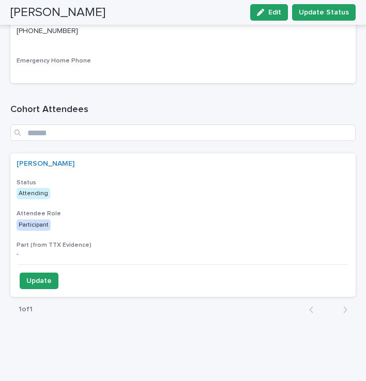
scroll to position [1243, 0]
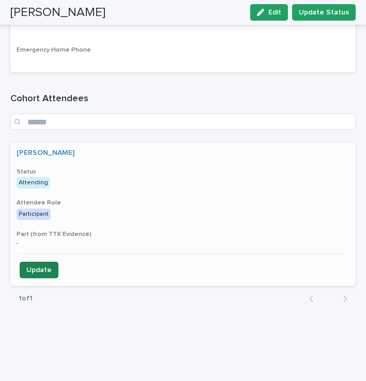
click at [42, 272] on span "Update" at bounding box center [38, 270] width 25 height 10
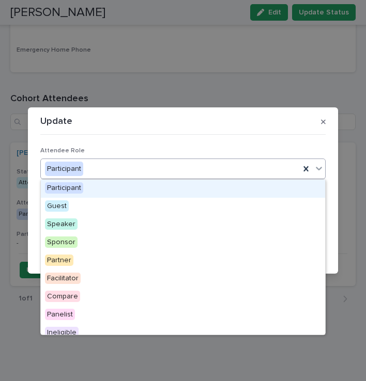
click at [122, 166] on div "Participant" at bounding box center [170, 169] width 259 height 17
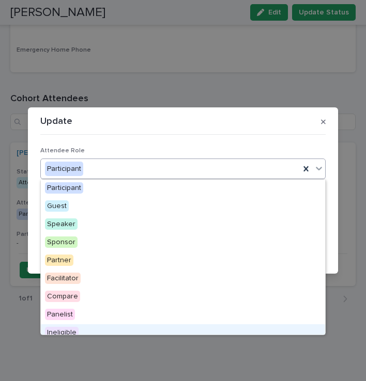
click at [59, 329] on span "Ineligible" at bounding box center [62, 332] width 34 height 11
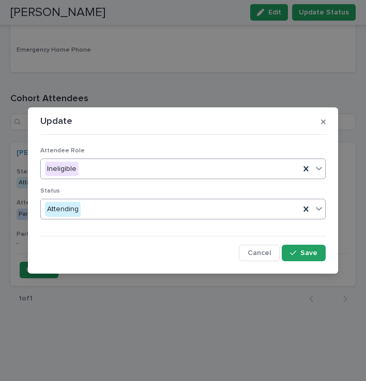
click at [96, 215] on div "Attending" at bounding box center [170, 209] width 259 height 17
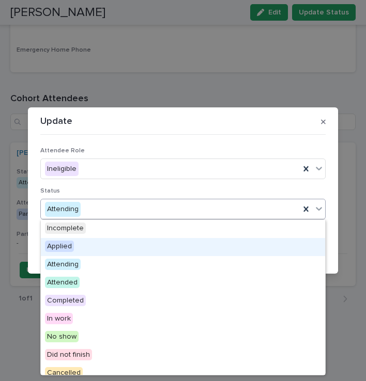
drag, startPoint x: 71, startPoint y: 238, endPoint x: 67, endPoint y: 243, distance: 7.3
click at [67, 243] on span "Applied" at bounding box center [59, 246] width 29 height 11
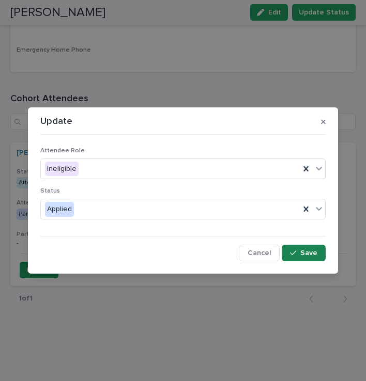
click at [305, 258] on button "Save" at bounding box center [304, 253] width 44 height 17
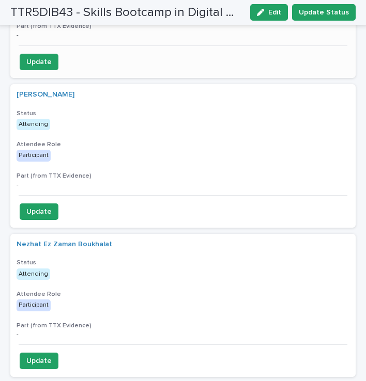
scroll to position [1360, 0]
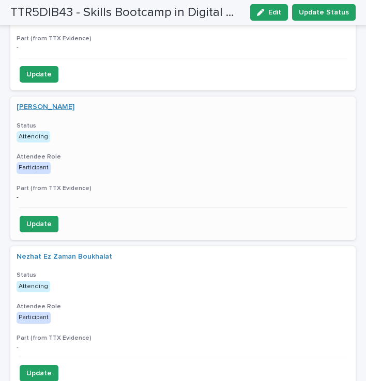
click at [63, 108] on link "[PERSON_NAME]" at bounding box center [46, 107] width 58 height 9
